Goal: Task Accomplishment & Management: Manage account settings

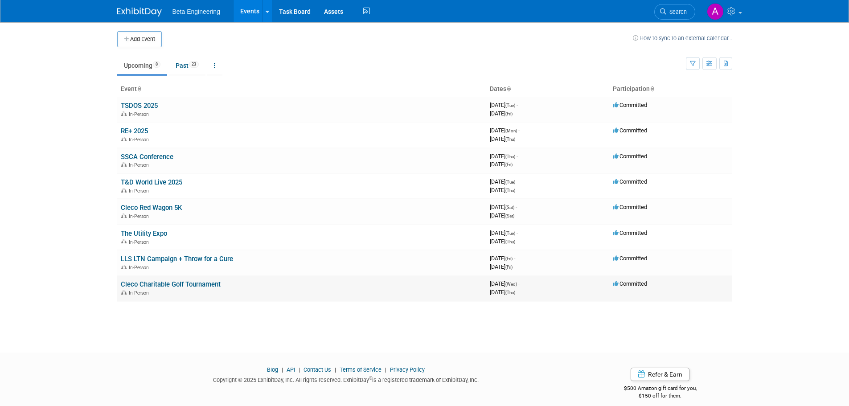
click at [148, 284] on link "Cleco Charitable Golf Tournament" at bounding box center [171, 284] width 100 height 8
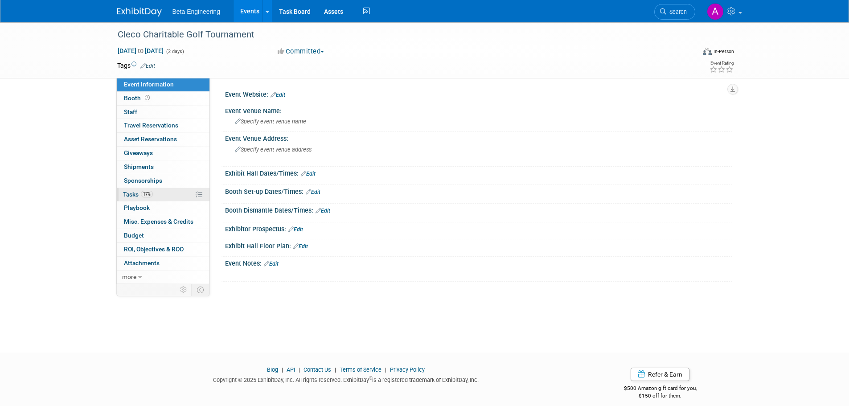
click at [134, 198] on link "17% Tasks 17%" at bounding box center [163, 194] width 93 height 13
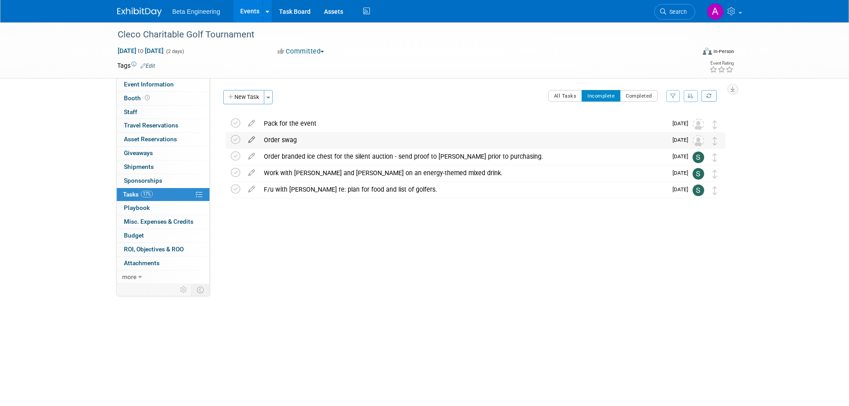
click at [251, 139] on icon at bounding box center [252, 137] width 16 height 11
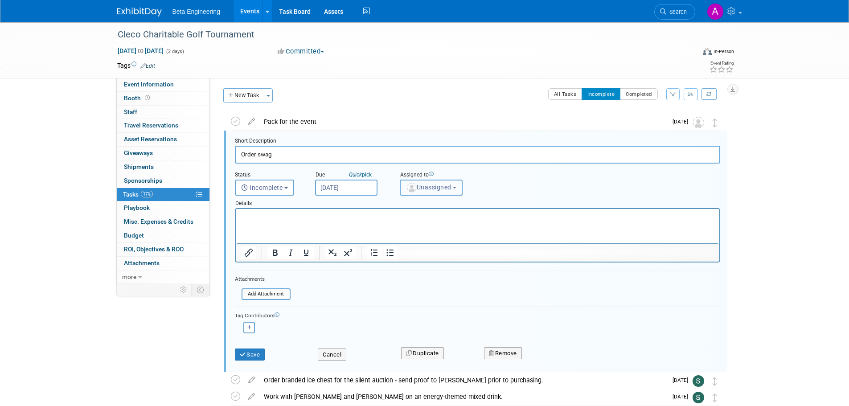
click at [436, 187] on span "Unassigned" at bounding box center [428, 187] width 45 height 7
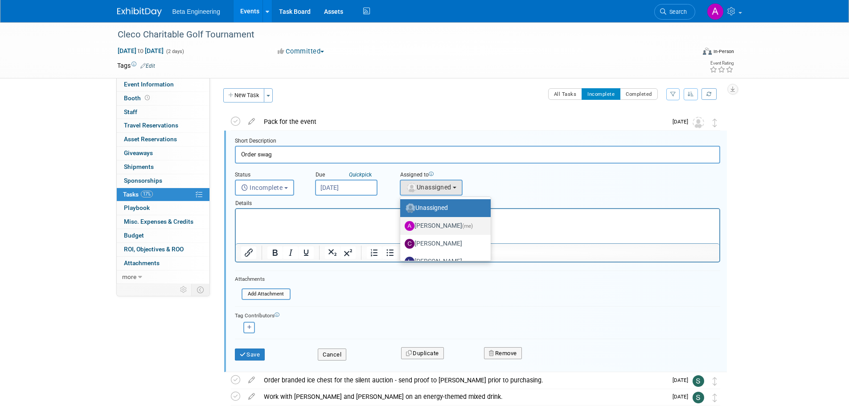
click at [428, 226] on label "Anne Mertens (me)" at bounding box center [443, 226] width 77 height 14
click at [402, 226] on input "Anne Mertens (me)" at bounding box center [399, 225] width 6 height 6
select select "6ff3d987-10bc-4a7b-8953-bf24971659f4"
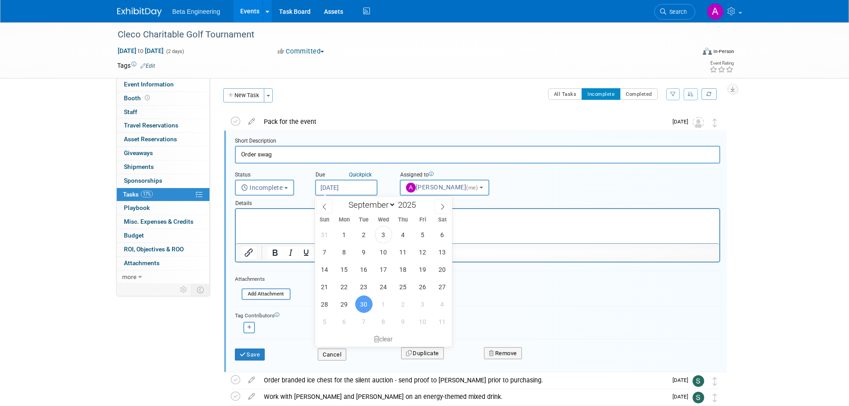
click at [343, 192] on input "Sep 30, 2025" at bounding box center [346, 188] width 62 height 16
click at [383, 271] on span "17" at bounding box center [383, 269] width 17 height 17
type input "Sep 17, 2025"
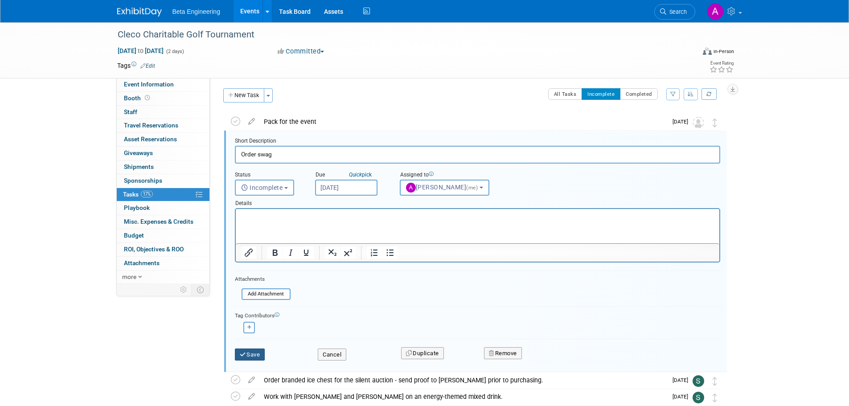
click at [257, 353] on button "Save" at bounding box center [250, 355] width 30 height 12
